Goal: Task Accomplishment & Management: Use online tool/utility

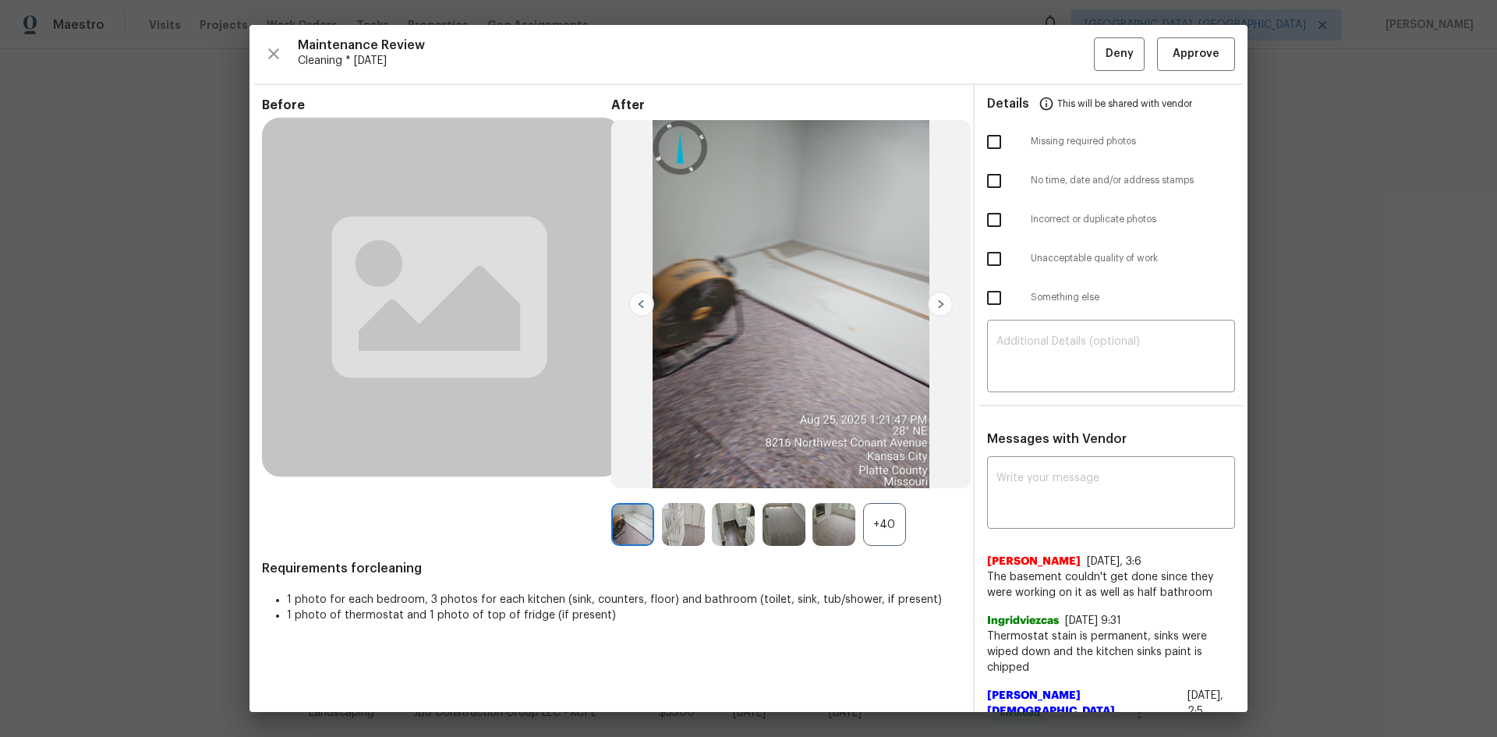
click at [1065, 519] on div "x ​" at bounding box center [1111, 494] width 248 height 69
paste textarea "Maintenance Audit Team: Hello! Unfortunately, this cleaning visit completed on …"
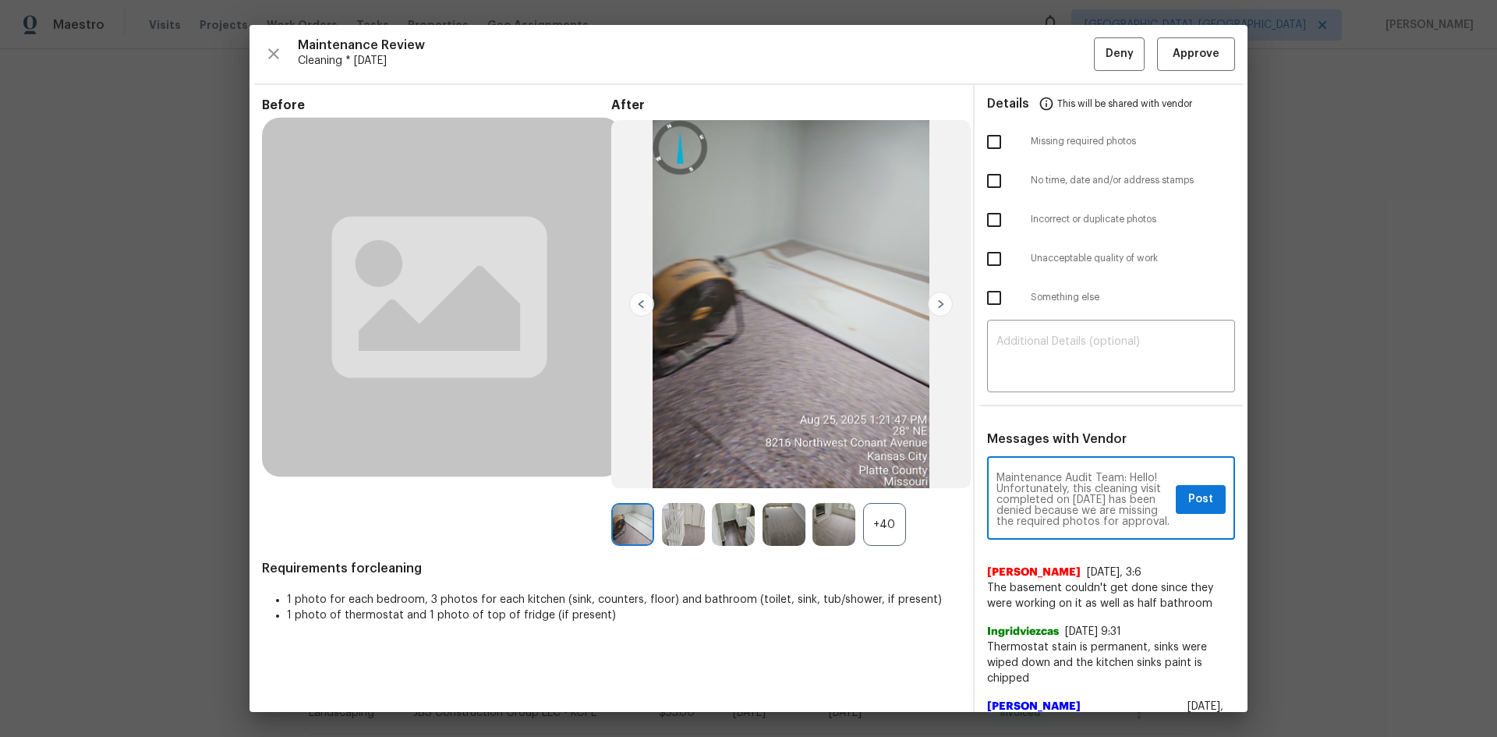
scroll to position [207, 0]
type textarea "Maintenance Audit Team: Hello! Unfortunately, this cleaning visit completed on …"
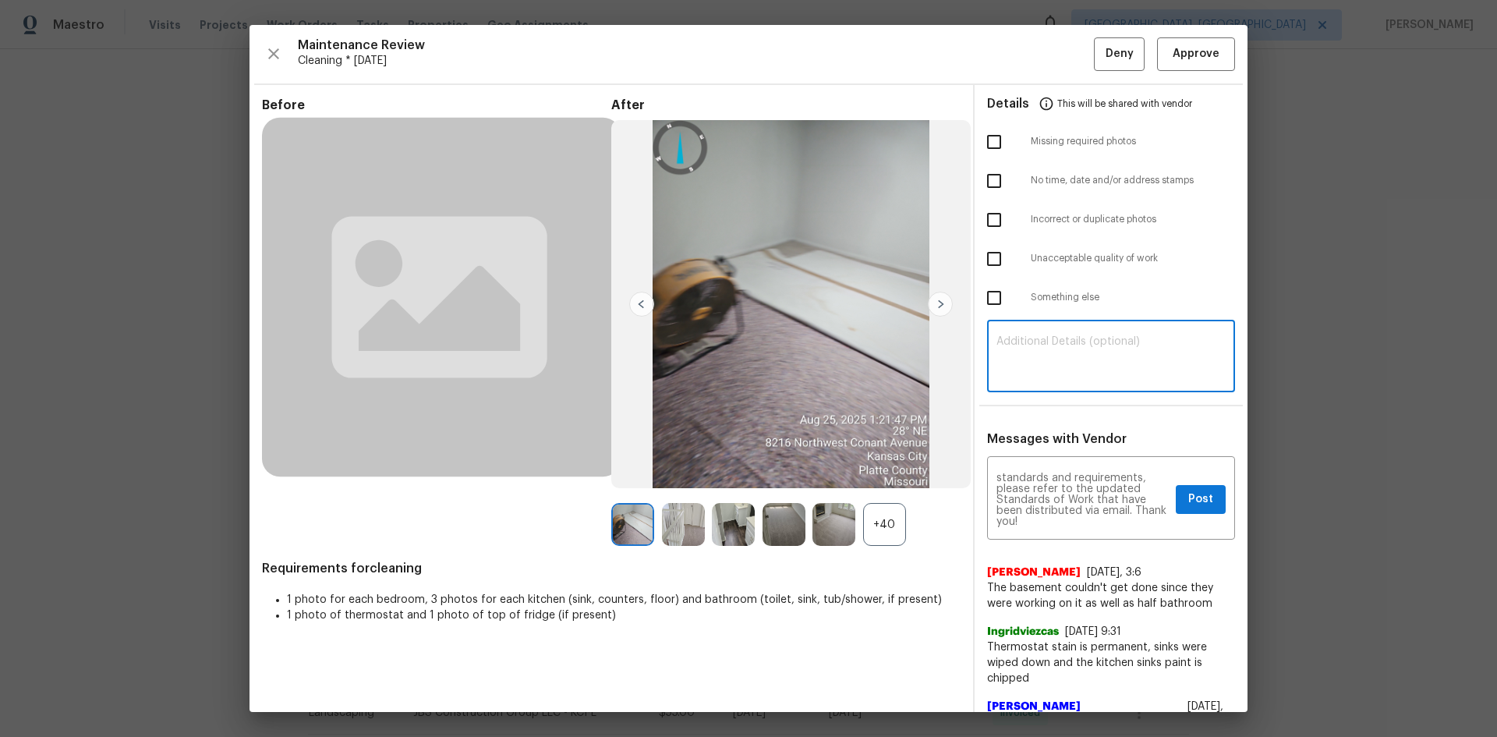
click at [1059, 369] on textarea at bounding box center [1110, 358] width 229 height 44
paste textarea "Maintenance Audit Team: Hello! Unfortunately, this cleaning visit completed on …"
type textarea "Maintenance Audit Team: Hello! Unfortunately, this cleaning visit completed on …"
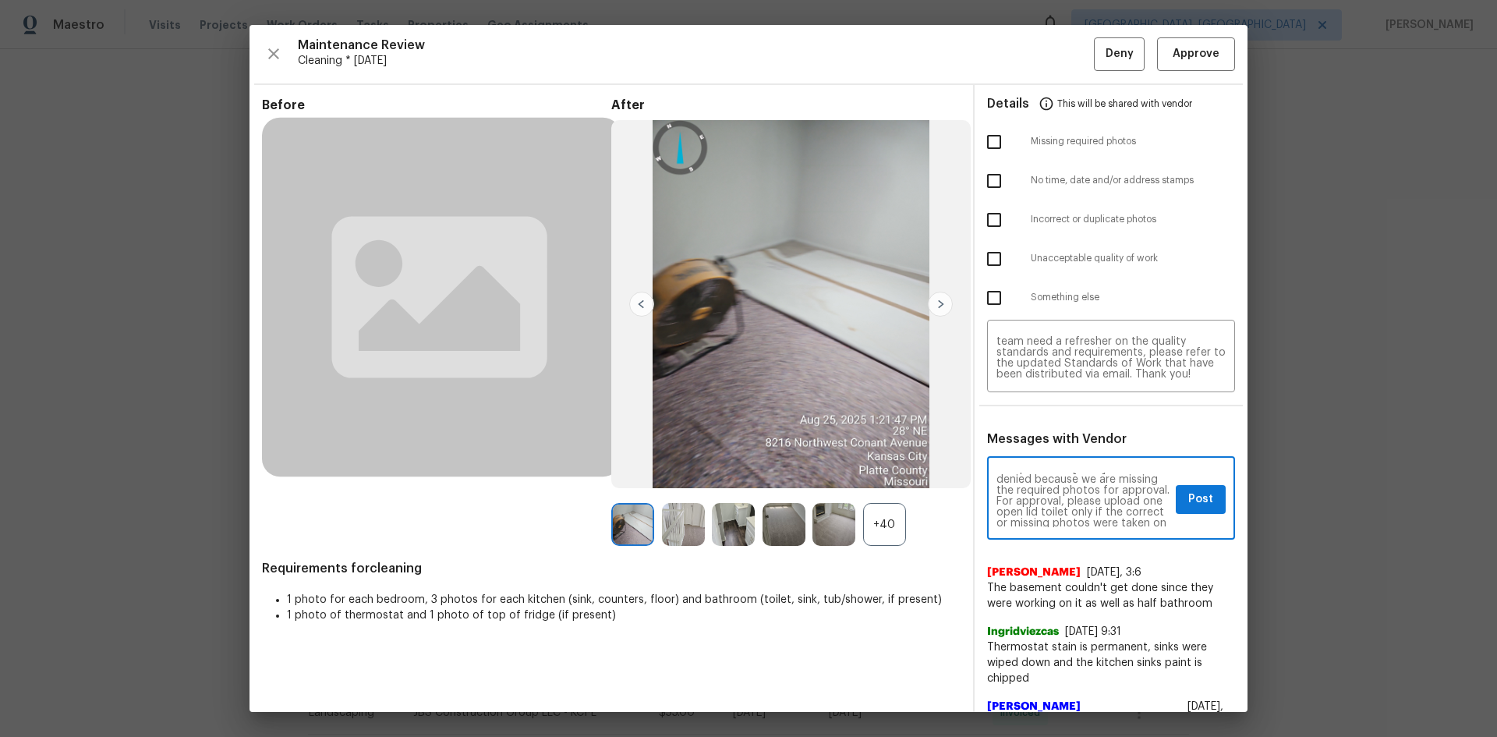
scroll to position [62, 0]
click at [1188, 499] on span "Post" at bounding box center [1200, 499] width 25 height 19
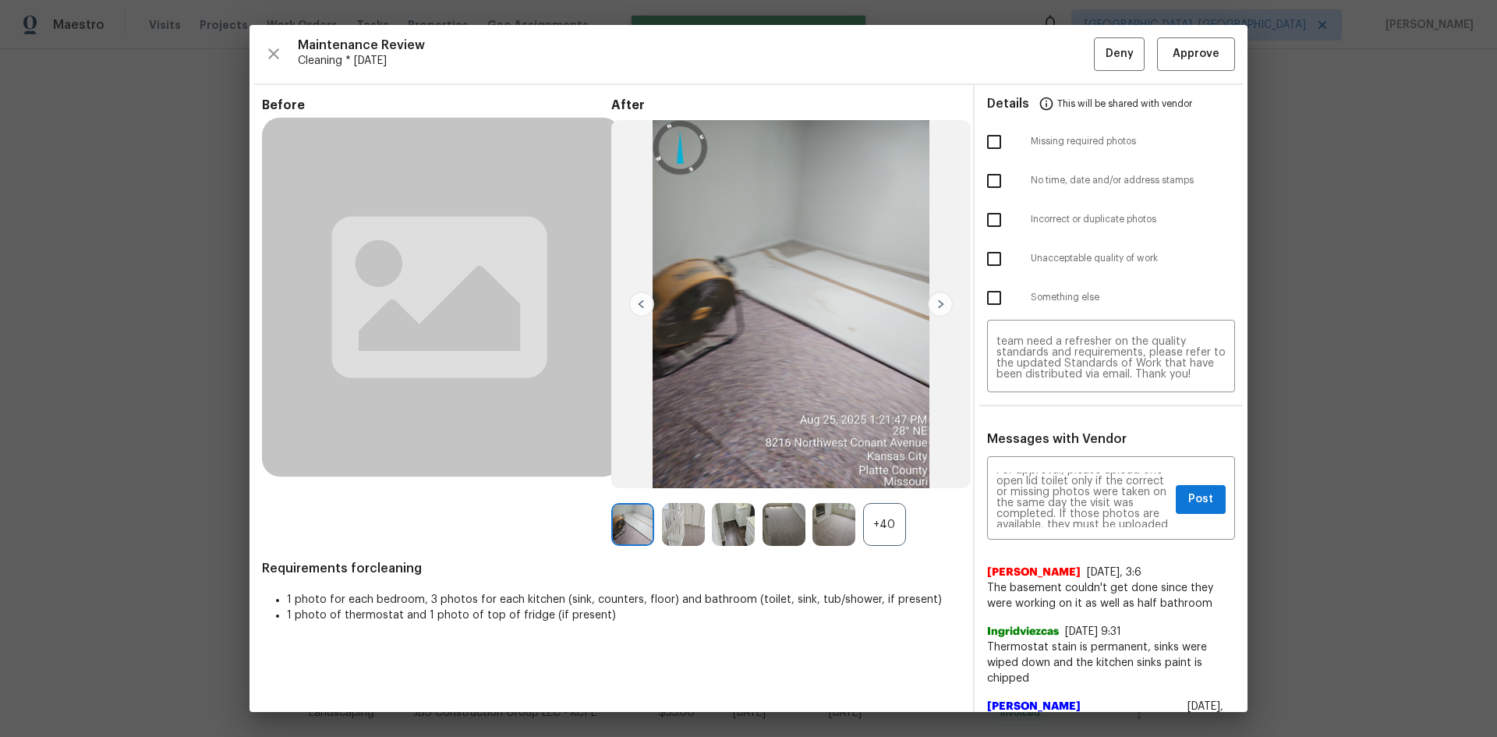
scroll to position [0, 0]
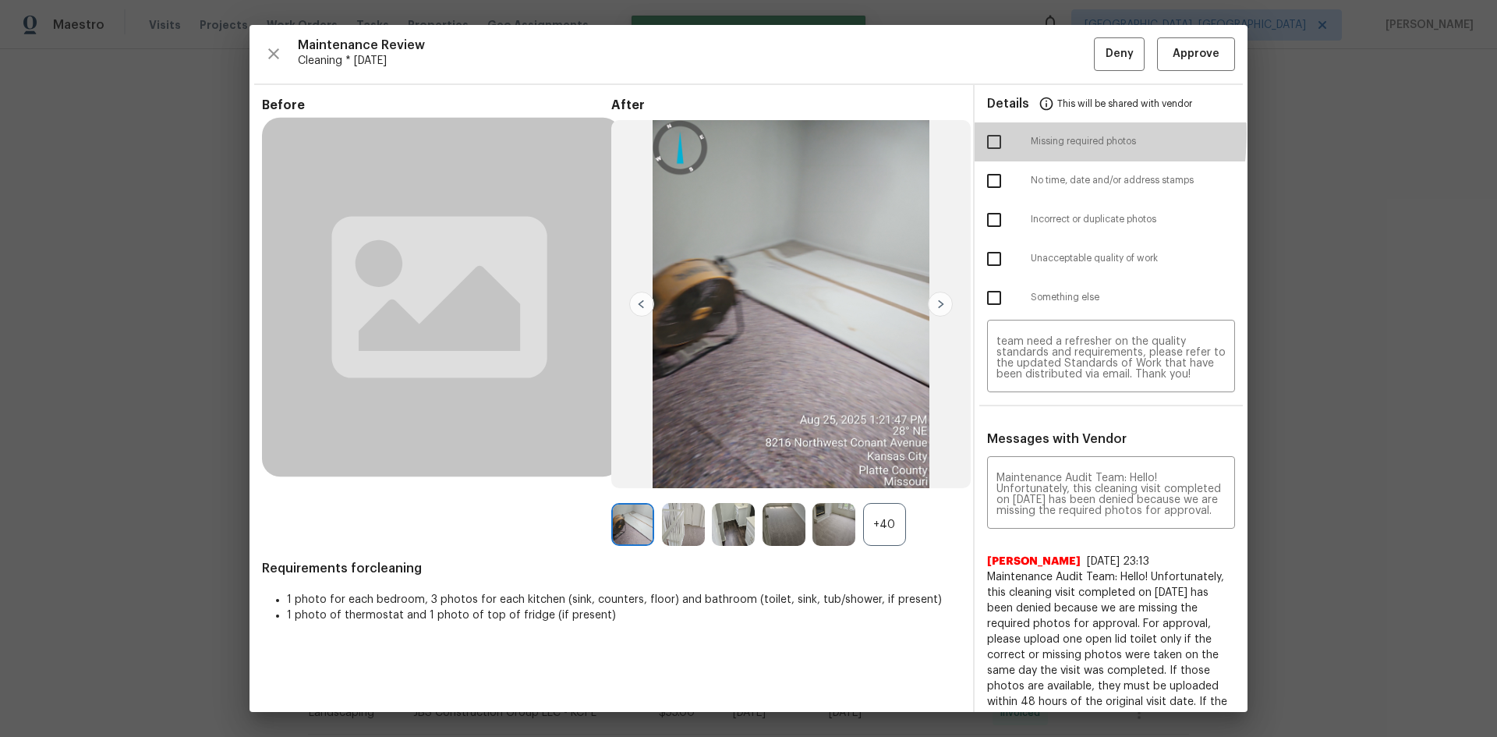
click at [994, 133] on input "checkbox" at bounding box center [993, 141] width 33 height 33
checkbox input "true"
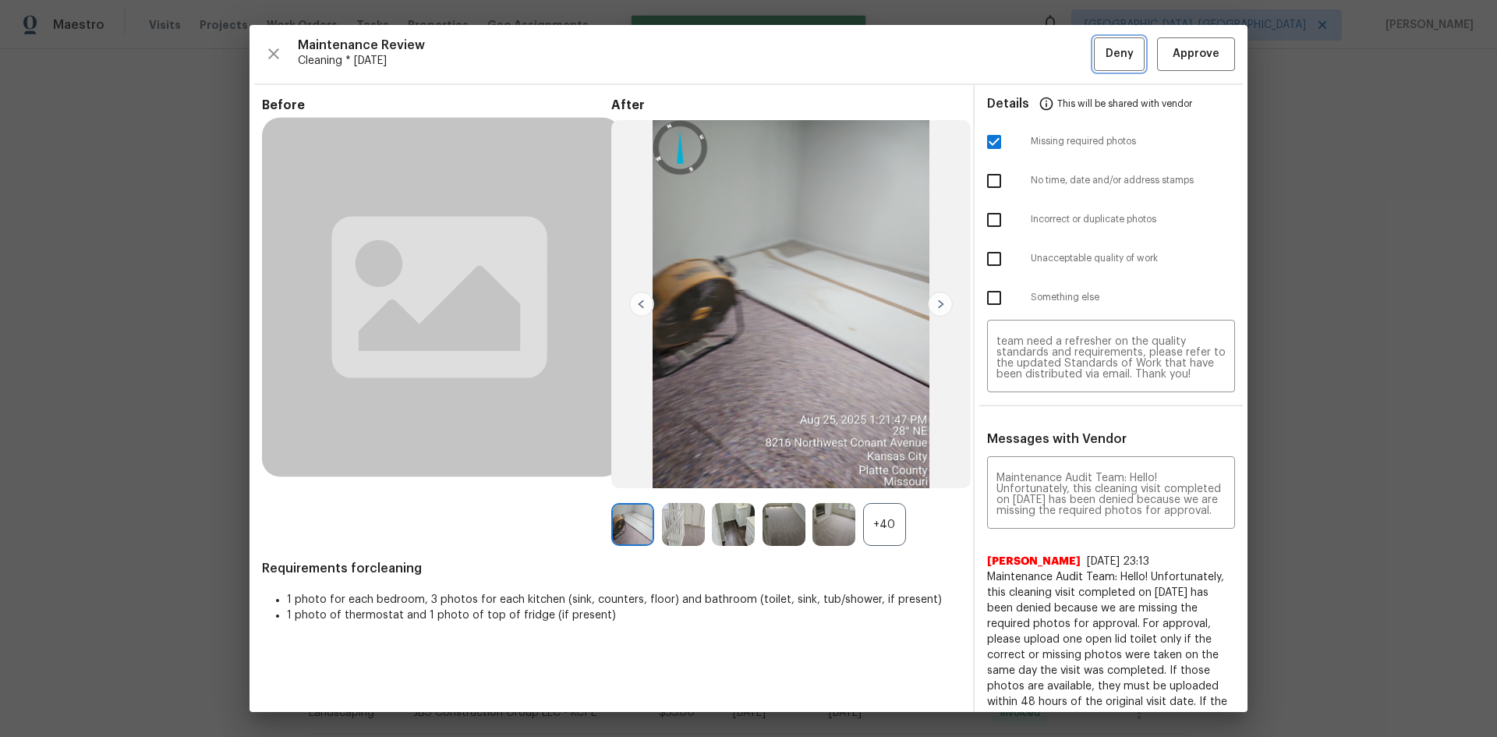
click at [1105, 55] on span "Deny" at bounding box center [1119, 53] width 28 height 19
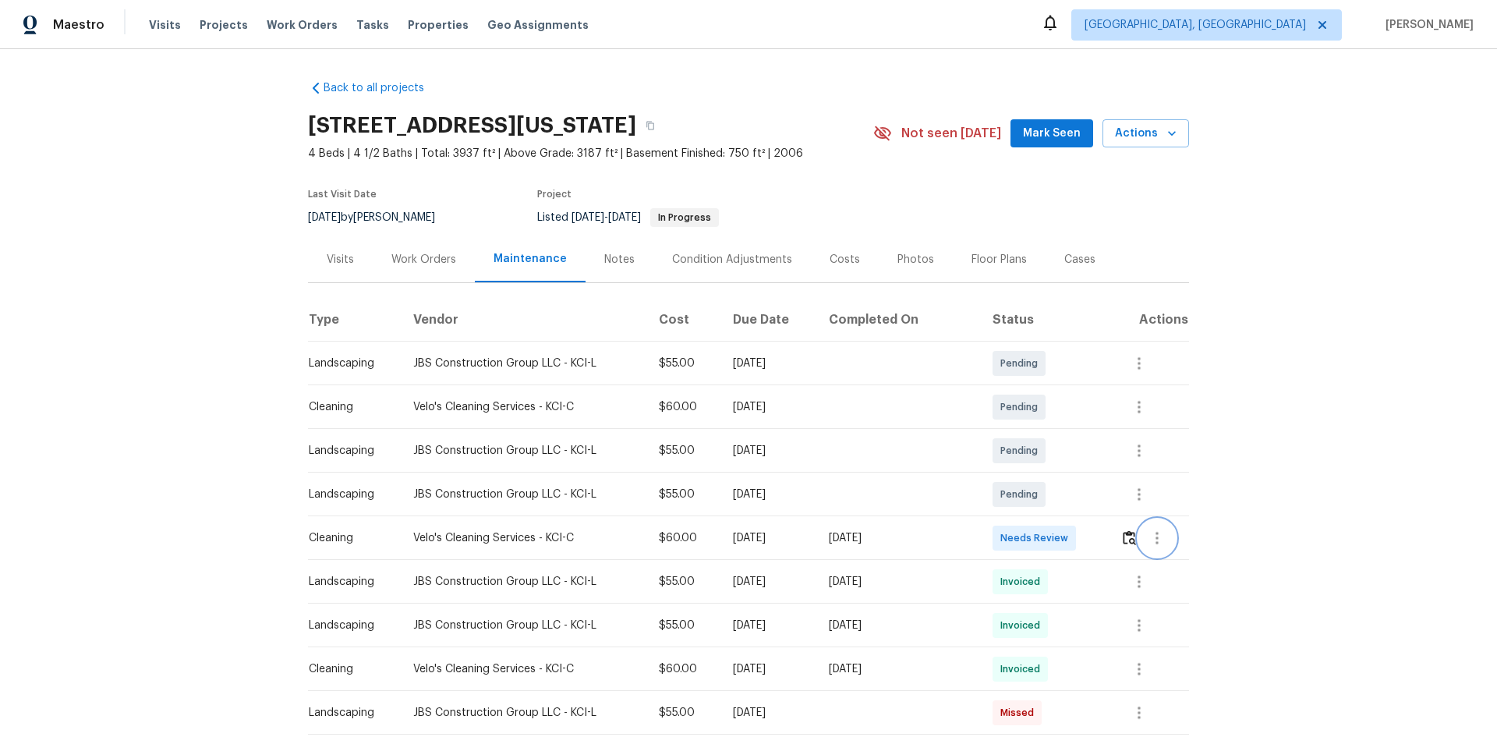
click at [1064, 493] on button "button" at bounding box center [1156, 537] width 37 height 37
click at [1064, 493] on div at bounding box center [748, 368] width 1497 height 737
click at [1064, 493] on img "button" at bounding box center [1128, 537] width 13 height 15
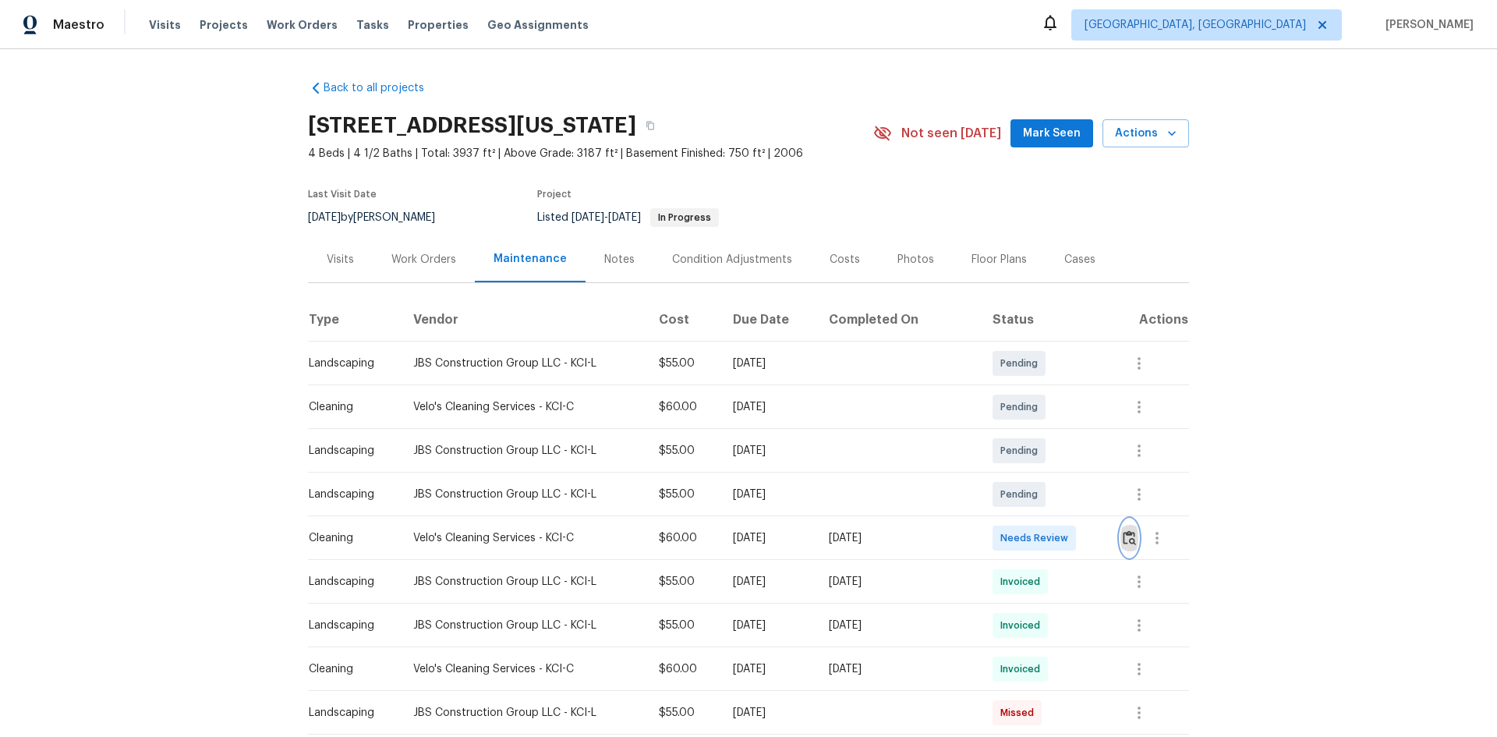
click at [1064, 493] on img "button" at bounding box center [1128, 537] width 13 height 15
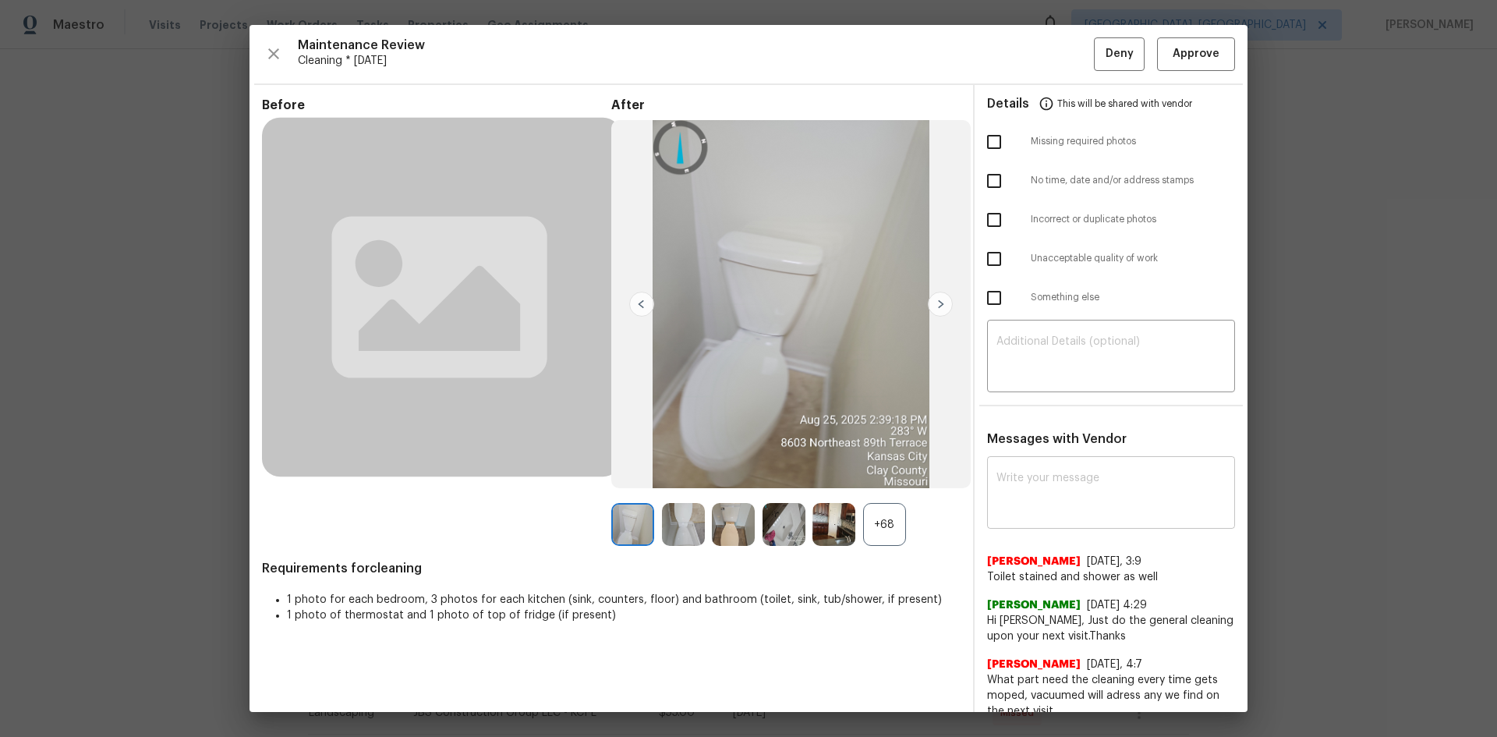
click at [1026, 478] on textarea at bounding box center [1110, 494] width 229 height 44
paste textarea "Maintenance Audit Team: Hello! Unfortunately, this cleaning visit completed on …"
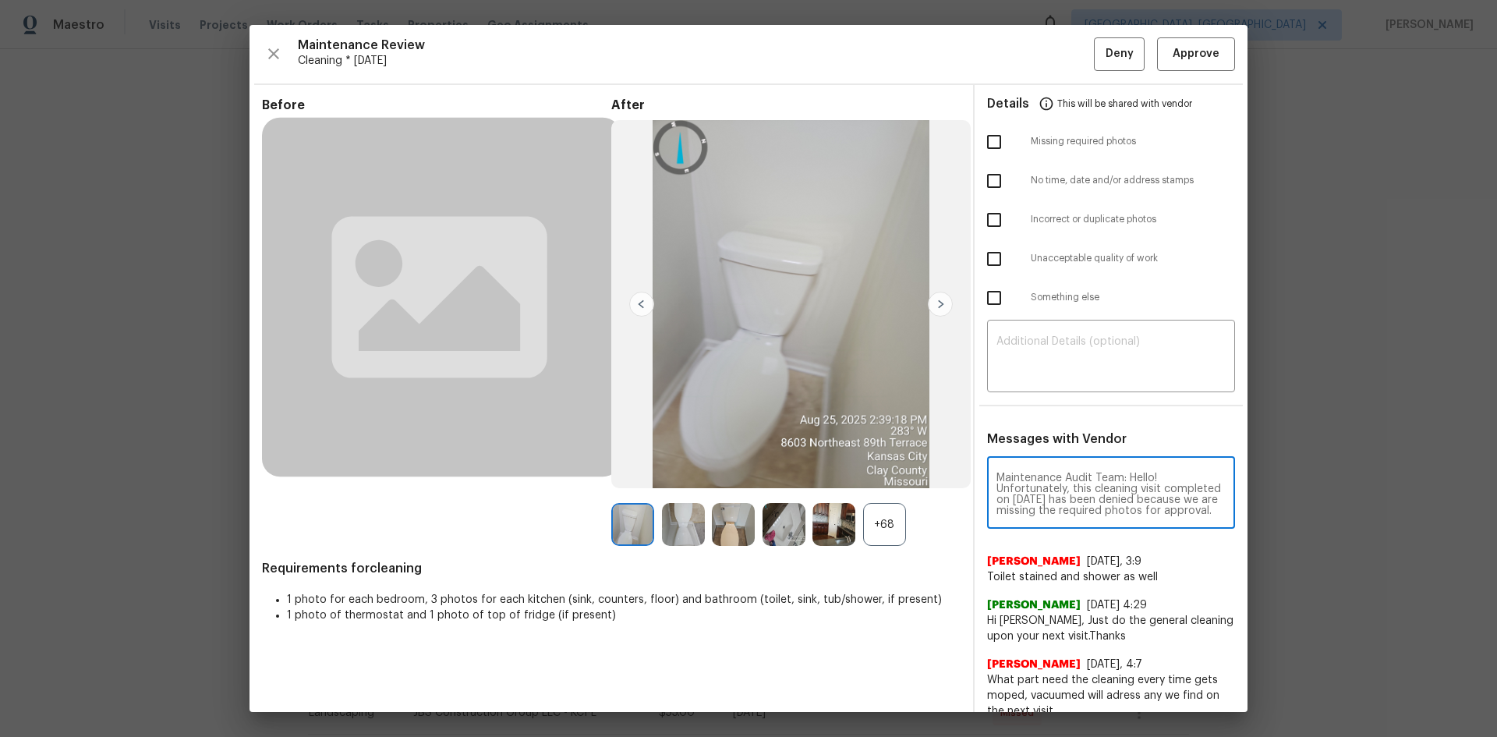
scroll to position [218, 0]
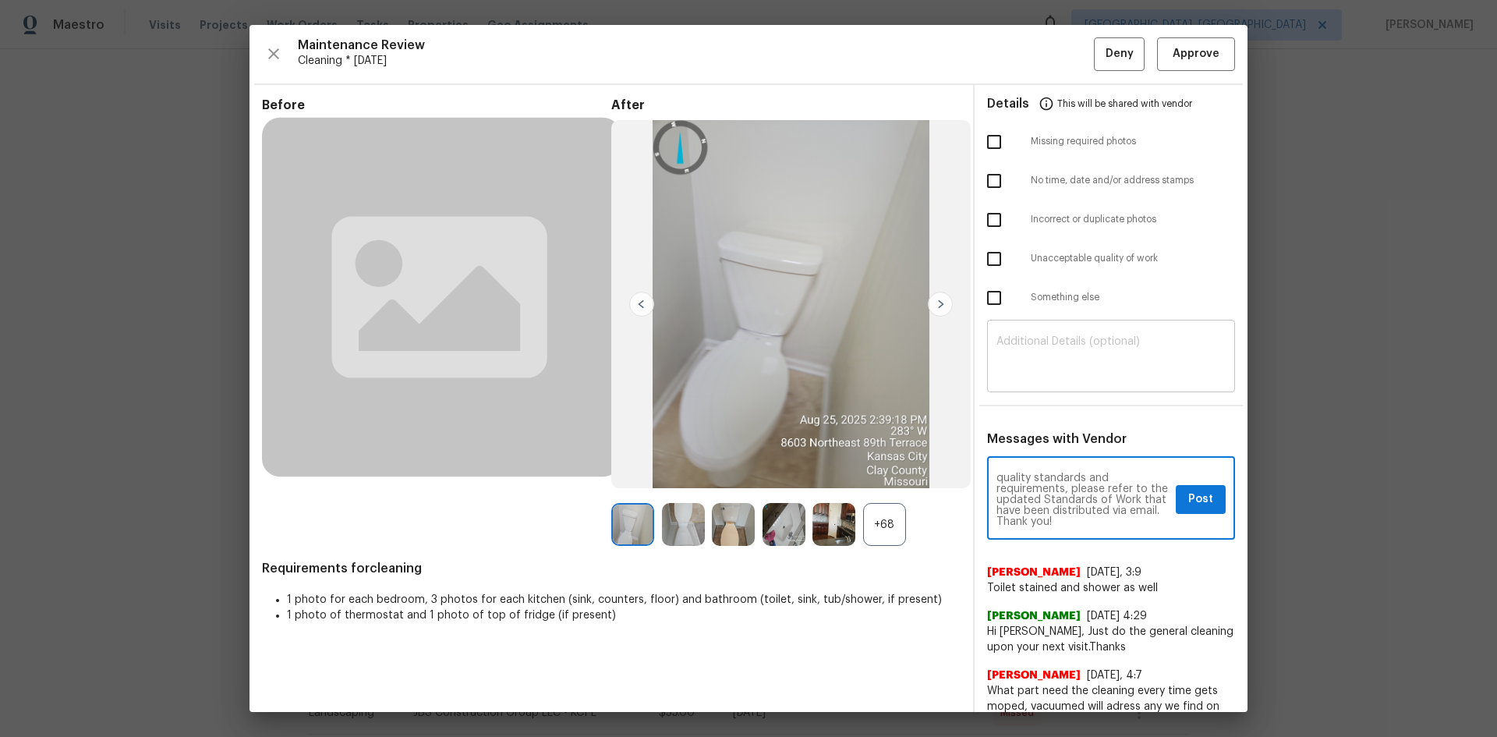
type textarea "Maintenance Audit Team: Hello! Unfortunately, this cleaning visit completed on …"
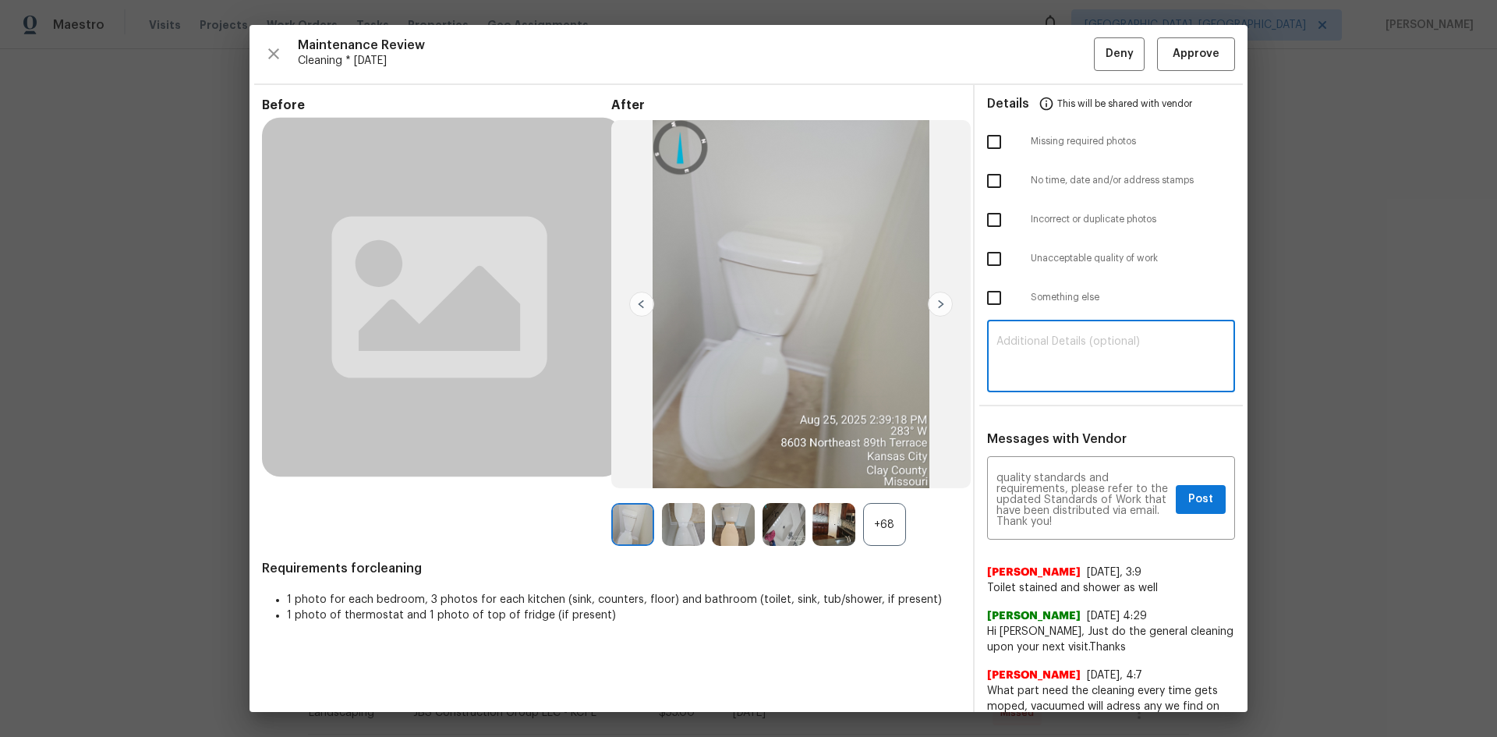
click at [1057, 362] on textarea at bounding box center [1110, 358] width 229 height 44
paste textarea "Maintenance Audit Team: Hello! Unfortunately, this cleaning visit completed on …"
type textarea "Maintenance Audit Team: Hello! Unfortunately, this cleaning visit completed on …"
click at [1064, 493] on span "Post" at bounding box center [1200, 499] width 25 height 19
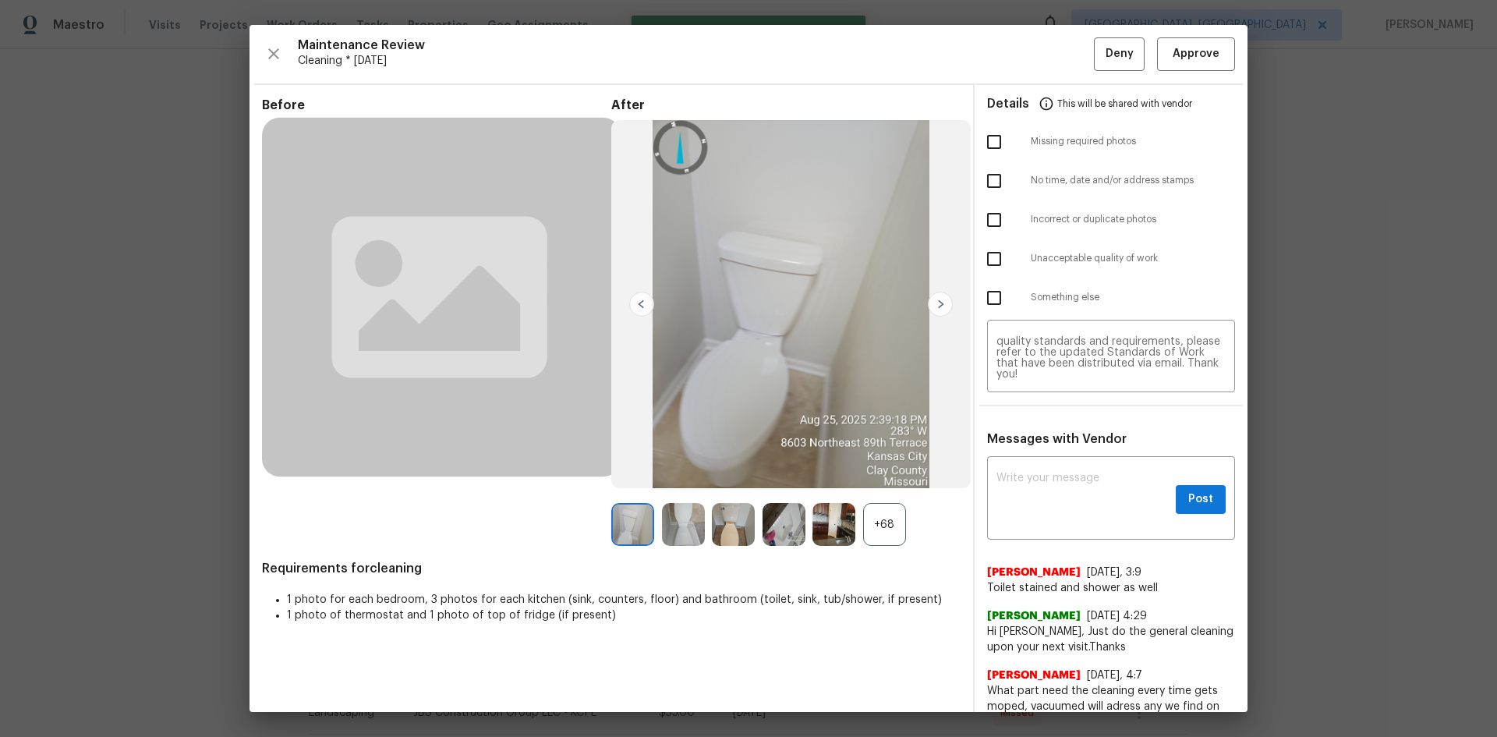
scroll to position [0, 0]
click at [977, 142] on input "checkbox" at bounding box center [993, 141] width 33 height 33
checkbox input "true"
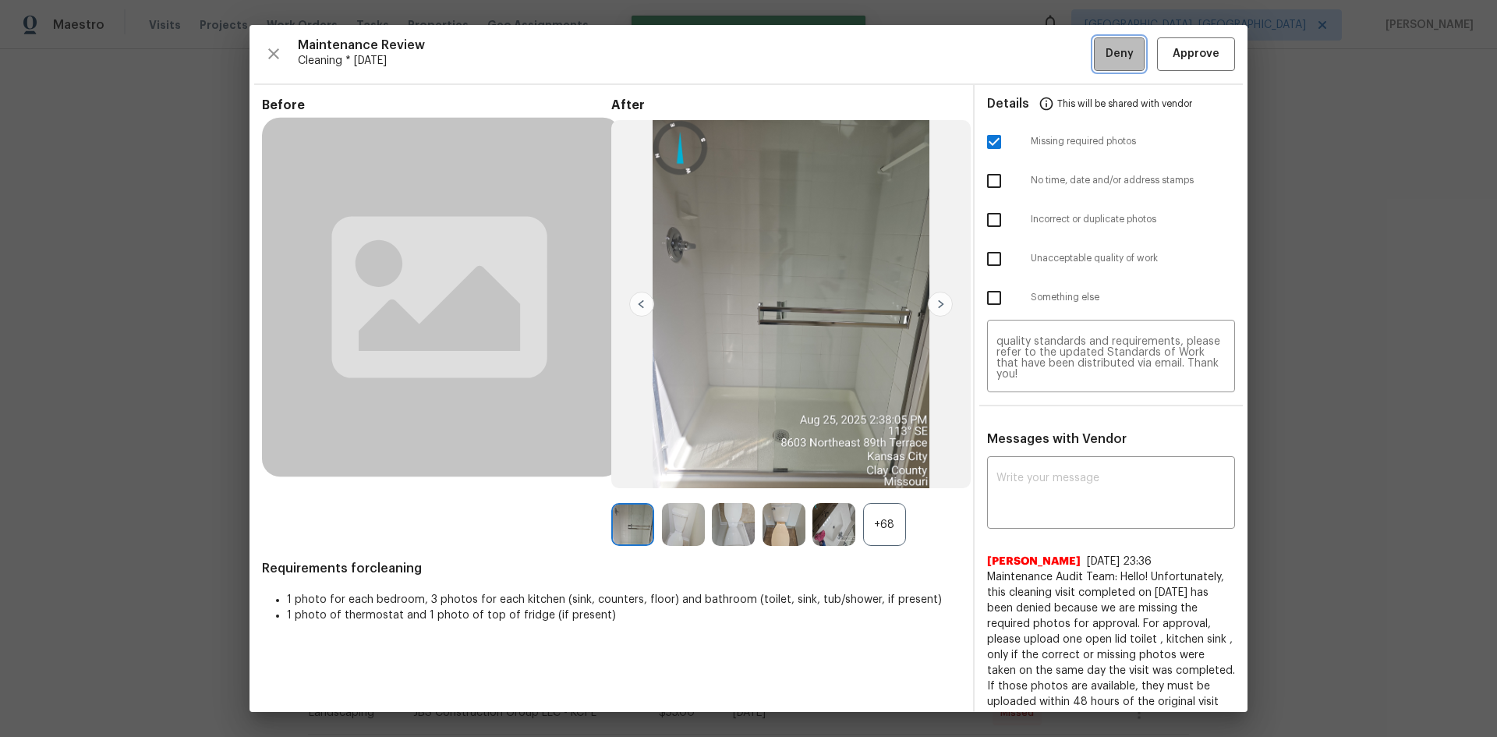
click at [1064, 57] on span "Deny" at bounding box center [1119, 53] width 28 height 19
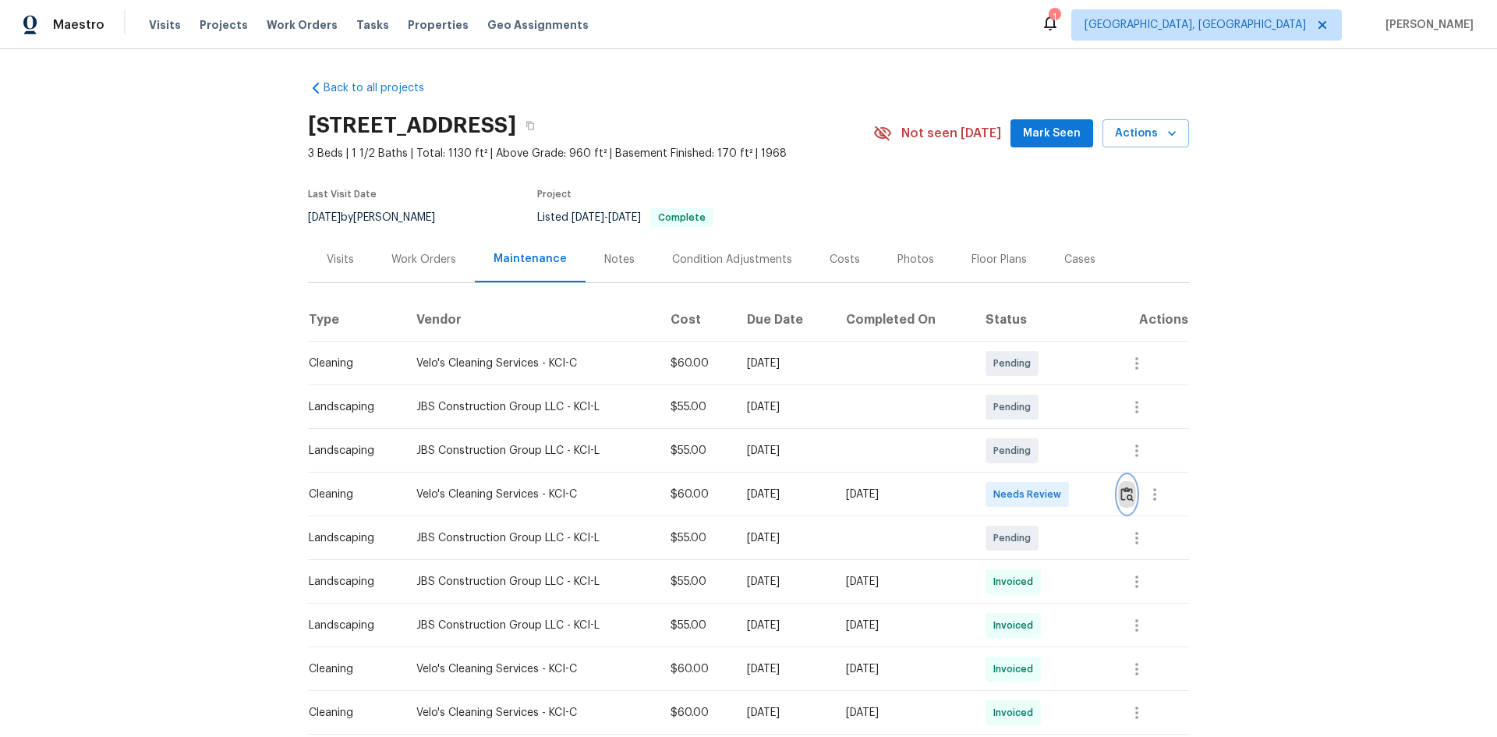
click at [1064, 493] on button "button" at bounding box center [1127, 493] width 18 height 37
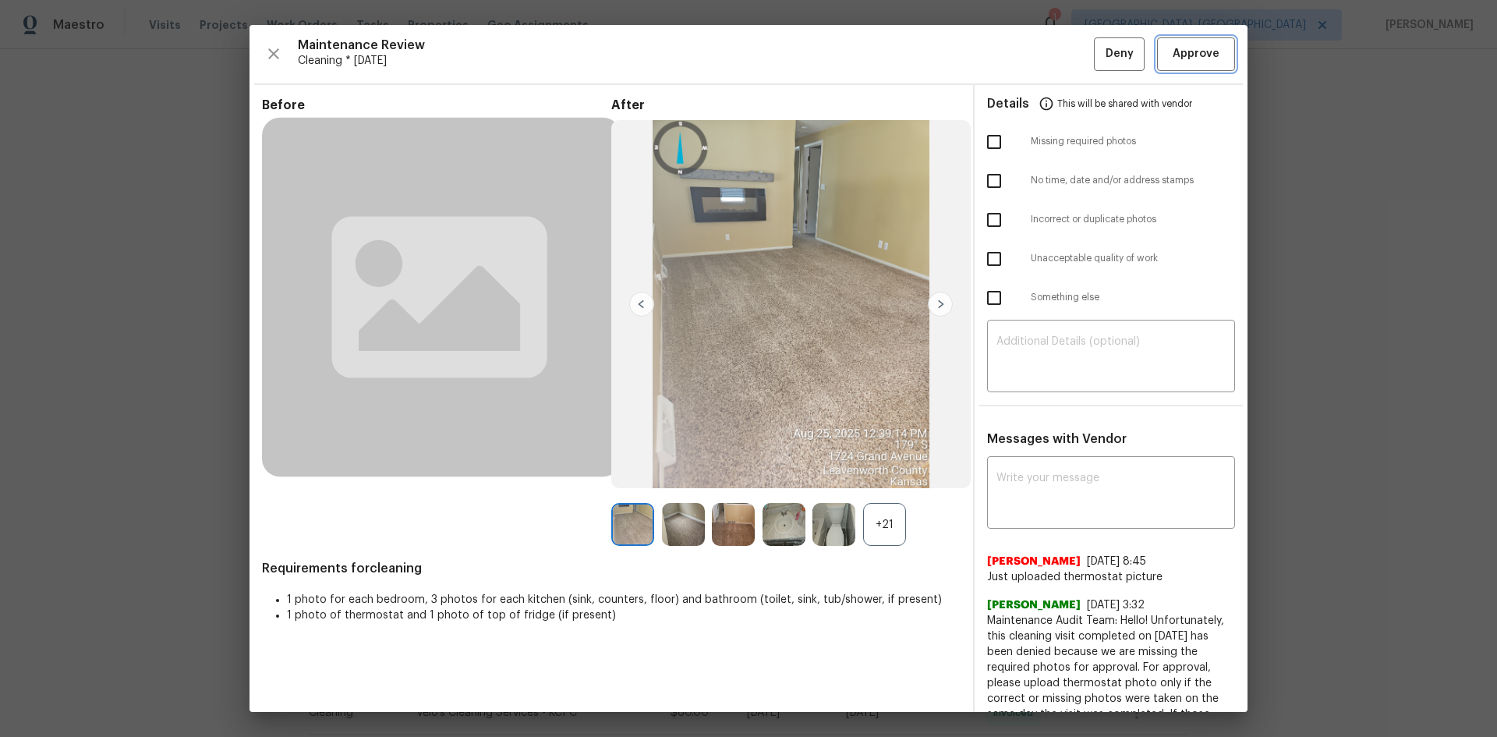
click at [1064, 52] on span "Approve" at bounding box center [1195, 53] width 47 height 19
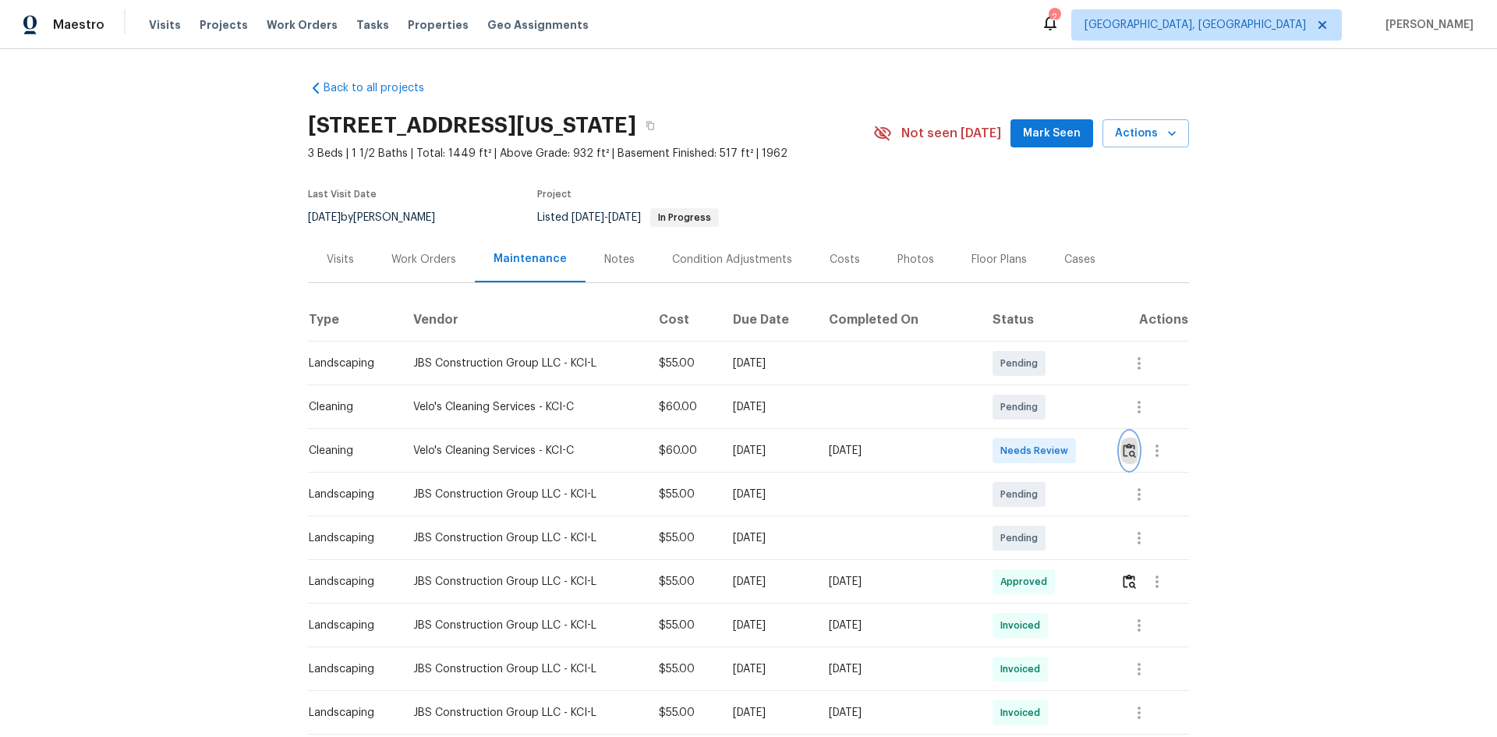
click at [1064, 456] on img "button" at bounding box center [1128, 450] width 13 height 15
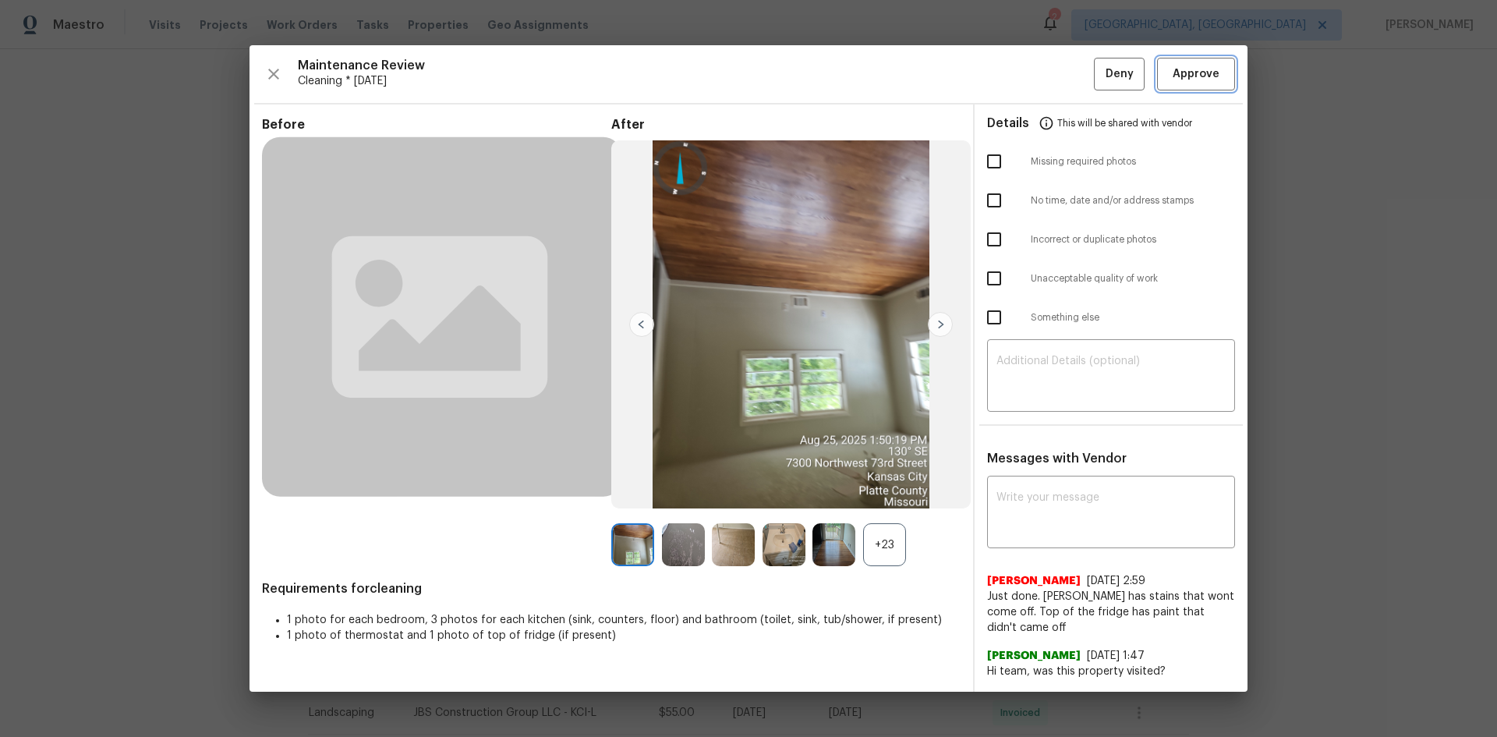
click at [1064, 78] on span "Approve" at bounding box center [1195, 74] width 47 height 19
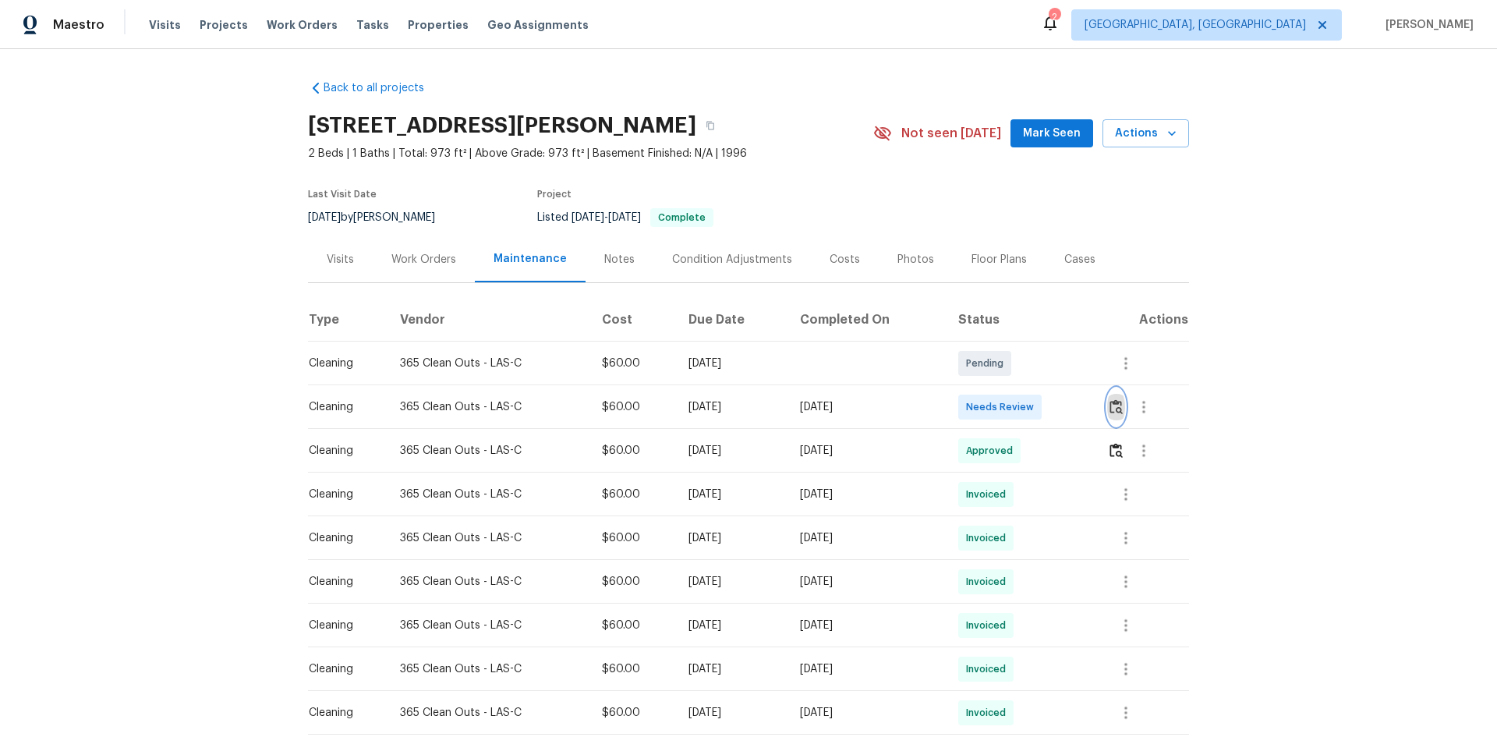
click at [1064, 398] on button "button" at bounding box center [1116, 406] width 18 height 37
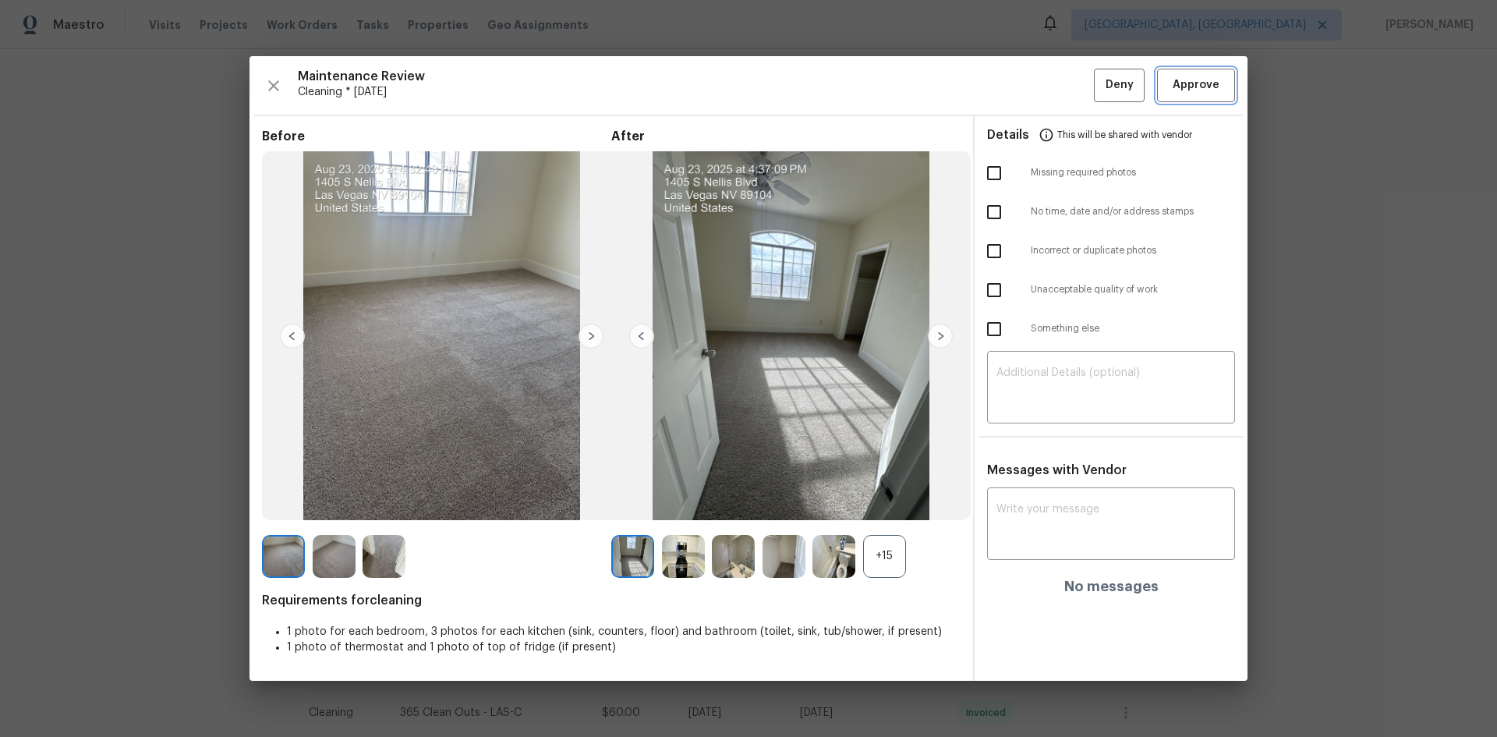
click at [1064, 85] on span "Approve" at bounding box center [1195, 85] width 47 height 19
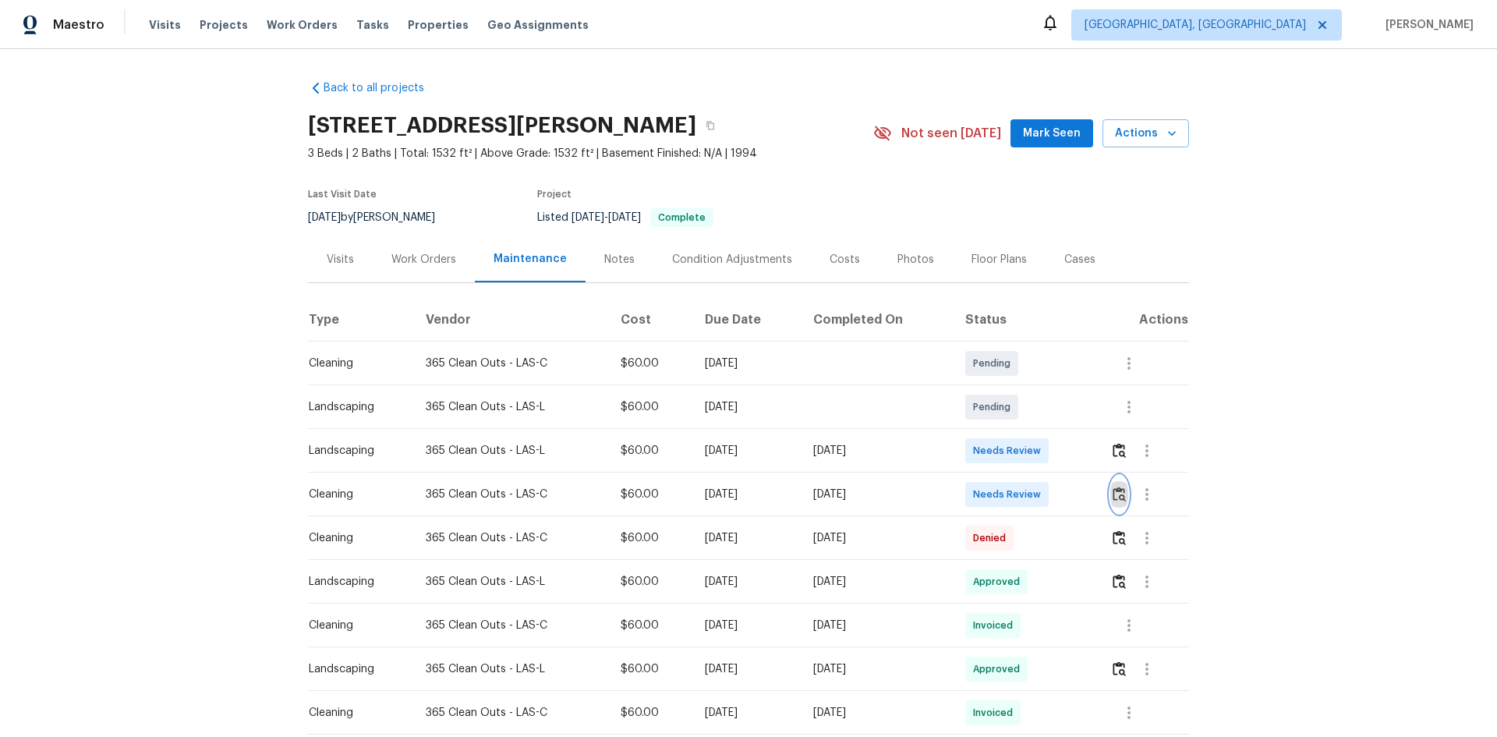
click at [1064, 492] on img "button" at bounding box center [1118, 493] width 13 height 15
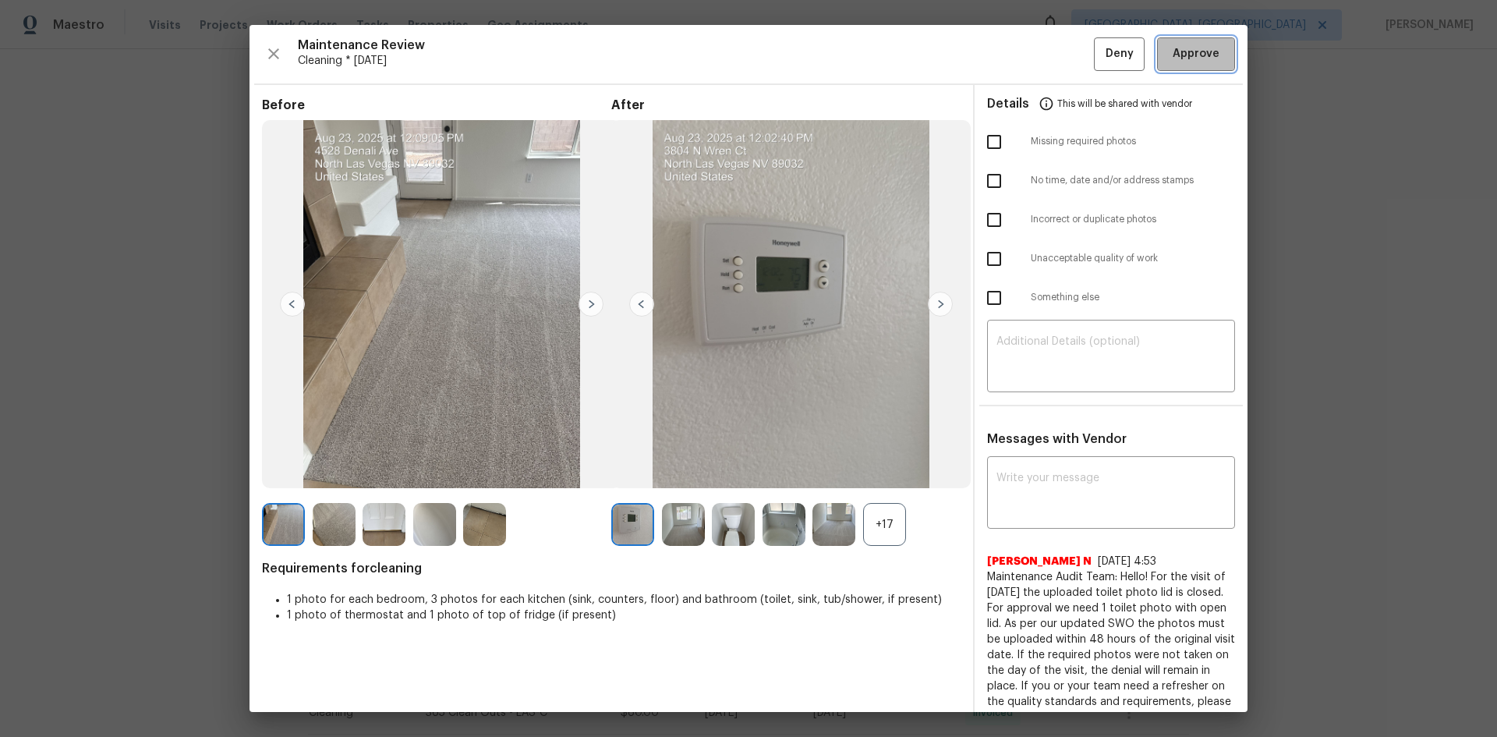
click at [1064, 58] on span "Approve" at bounding box center [1195, 53] width 47 height 19
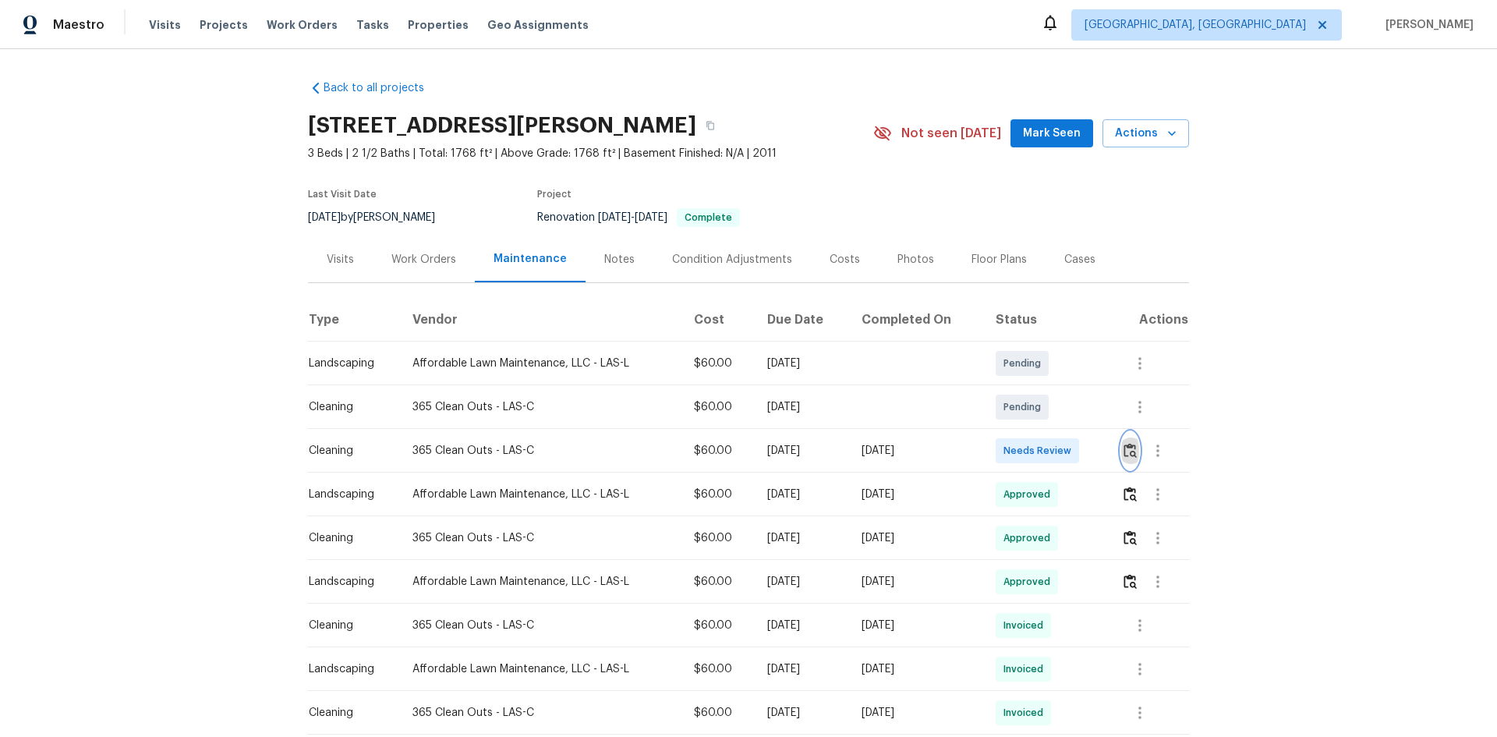
click at [1064, 456] on img "button" at bounding box center [1129, 450] width 13 height 15
